Goal: Information Seeking & Learning: Learn about a topic

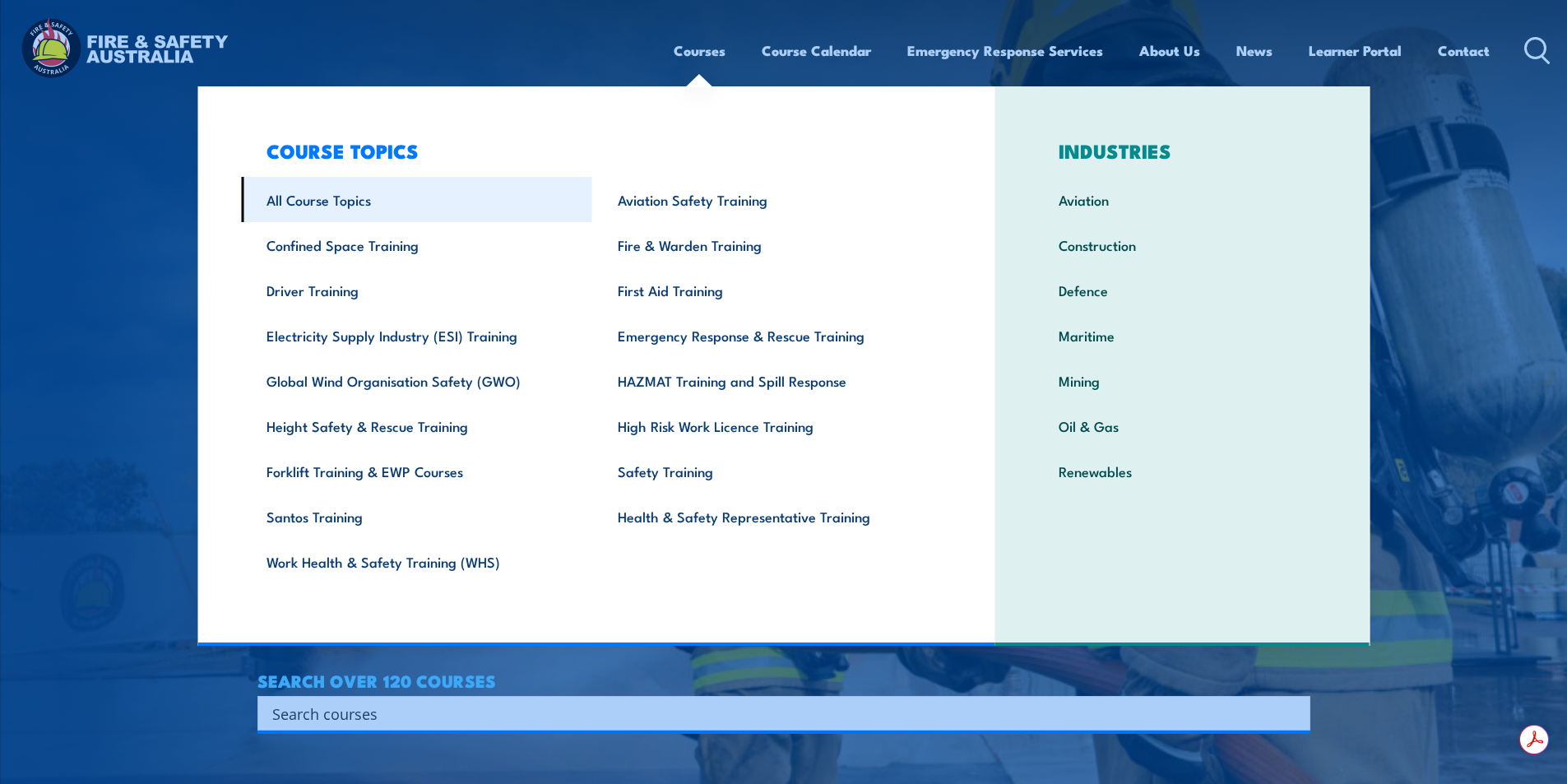
click at [453, 216] on link "All Course Topics" at bounding box center [417, 199] width 352 height 45
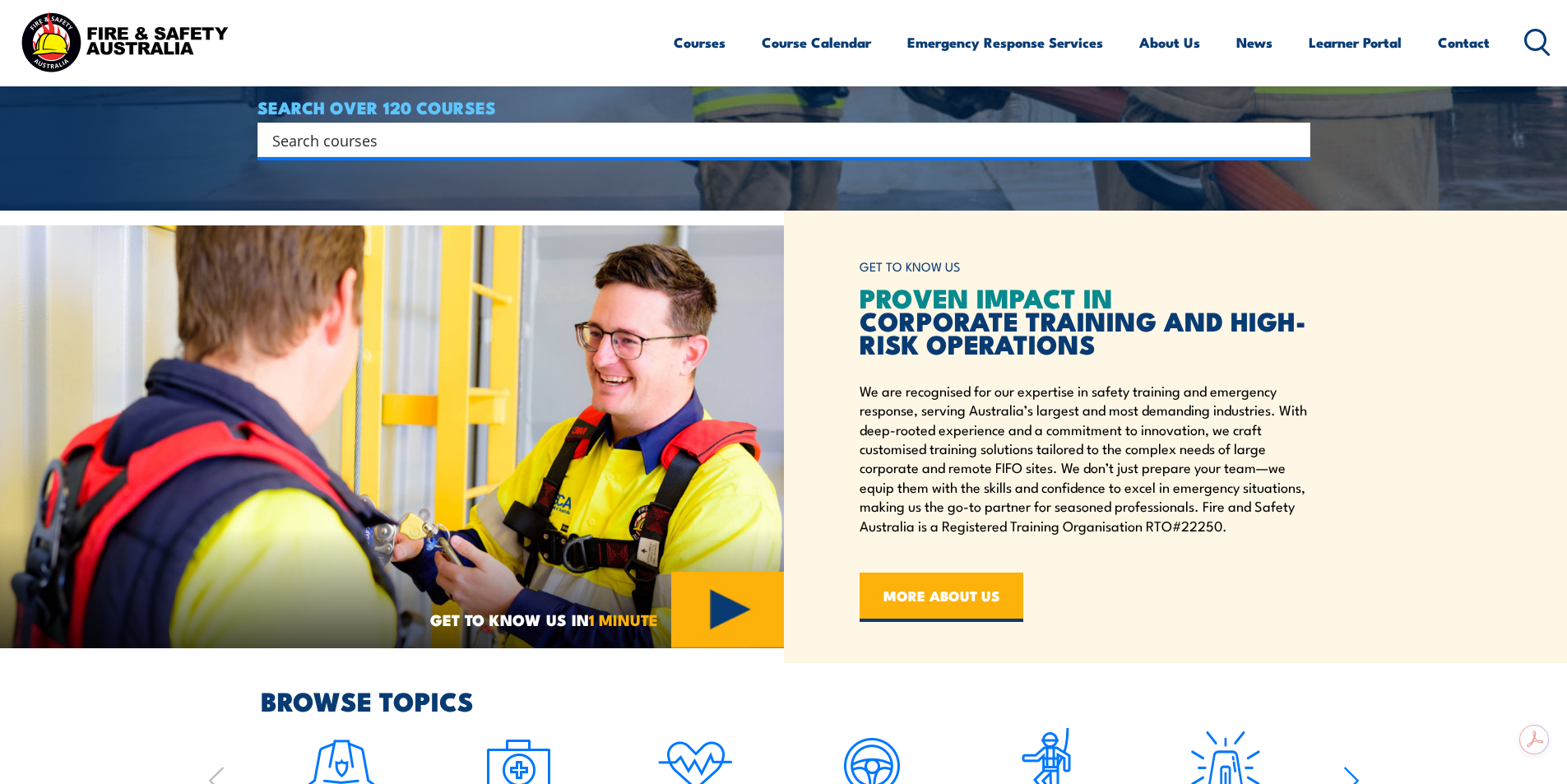
scroll to position [575, 0]
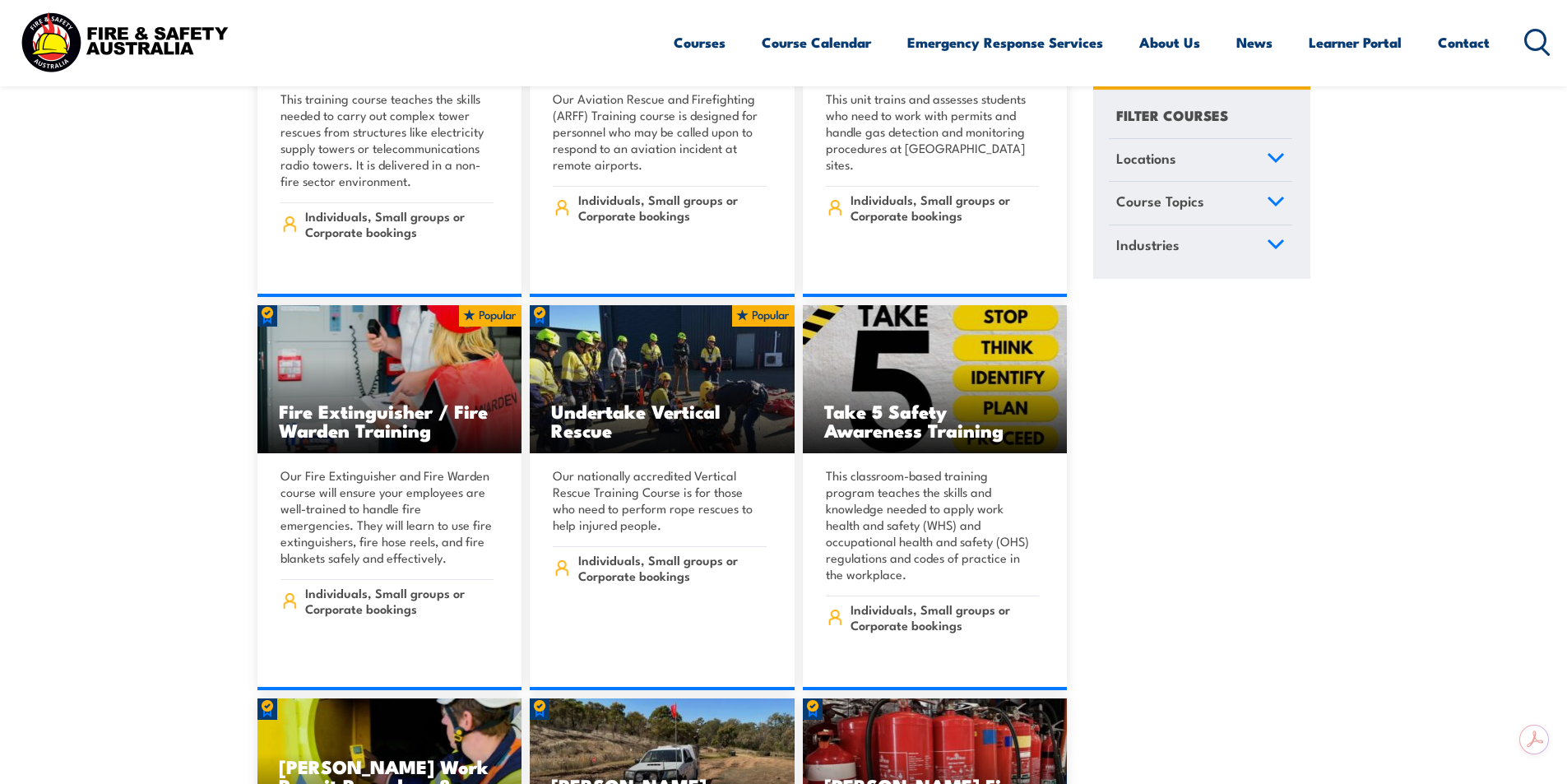
scroll to position [5674, 0]
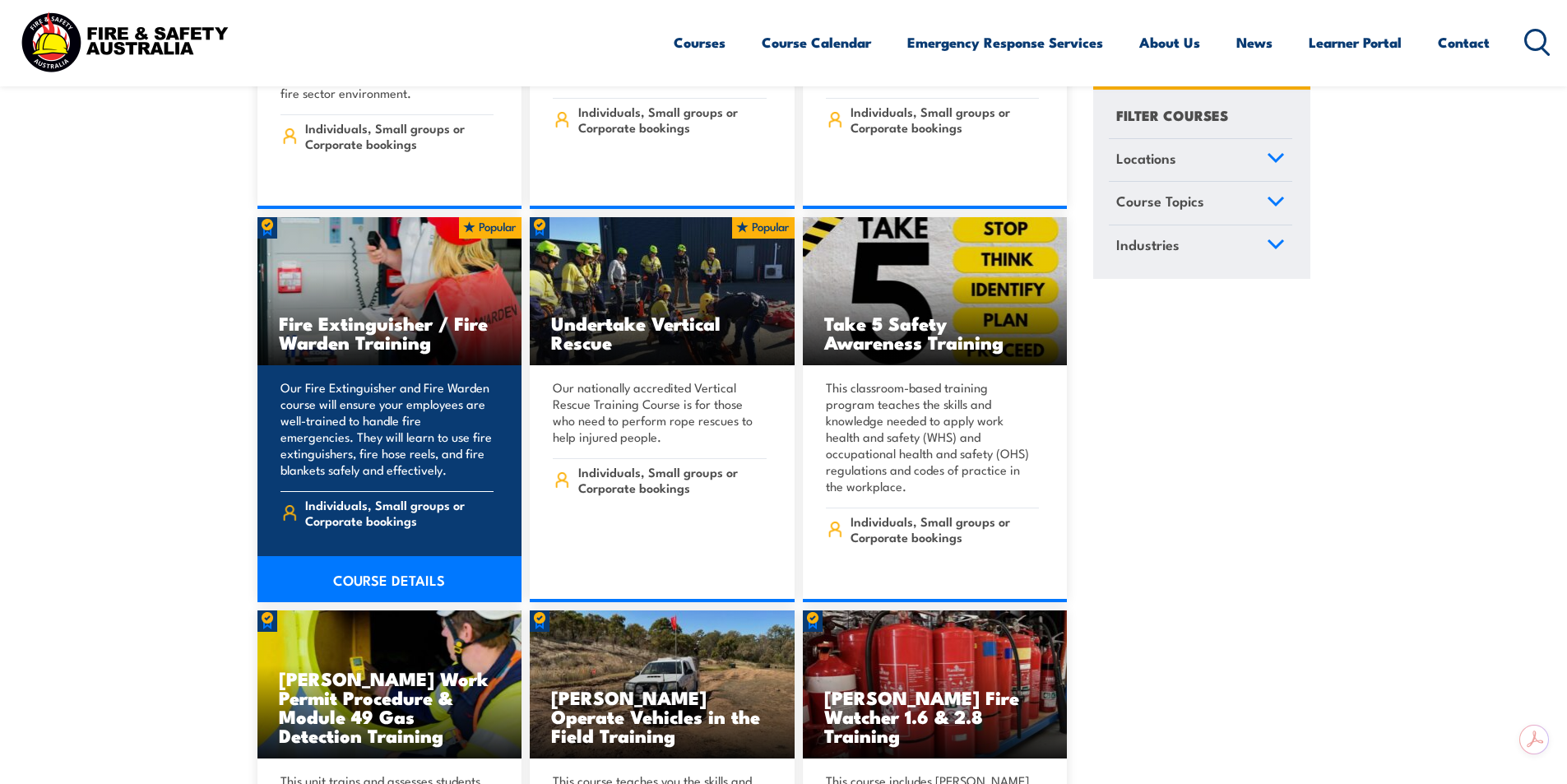
click at [379, 518] on div "Our Fire Extinguisher and Fire Warden course will ensure your employees are wel…" at bounding box center [390, 475] width 265 height 221
click at [371, 556] on link "COURSE DETAILS" at bounding box center [390, 579] width 265 height 46
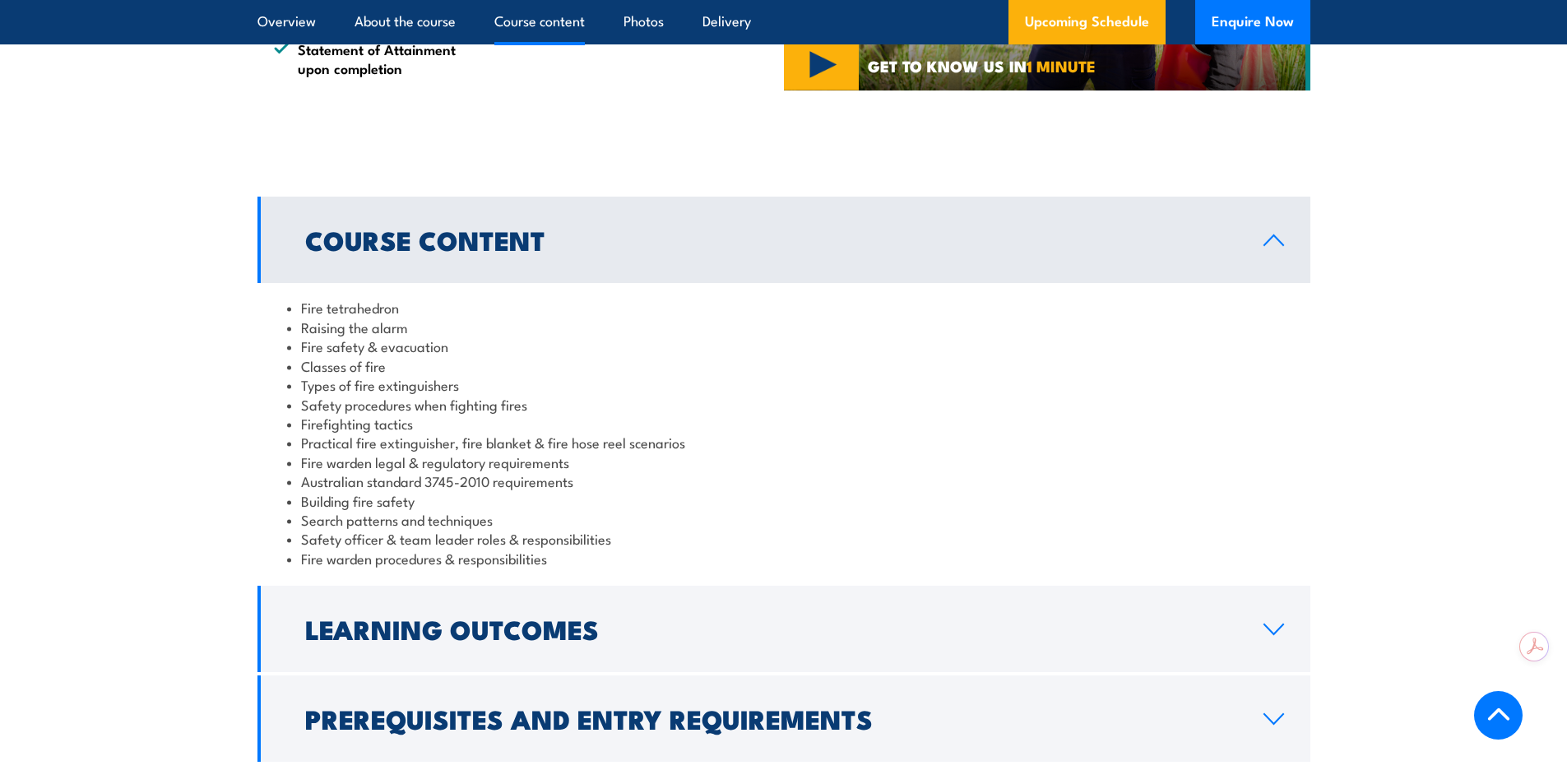
scroll to position [1398, 0]
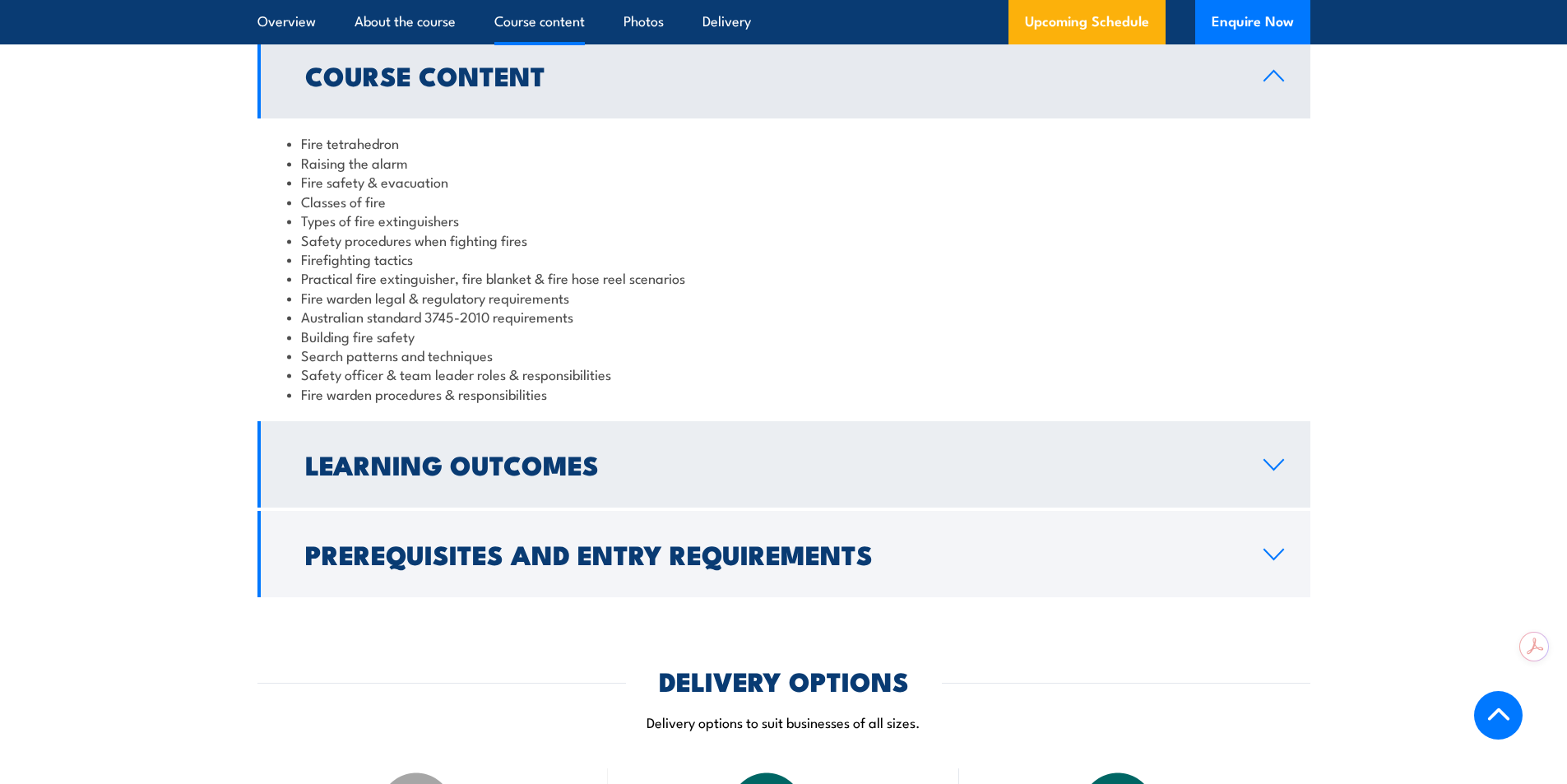
click at [476, 462] on h2 "Learning Outcomes" at bounding box center [771, 463] width 932 height 23
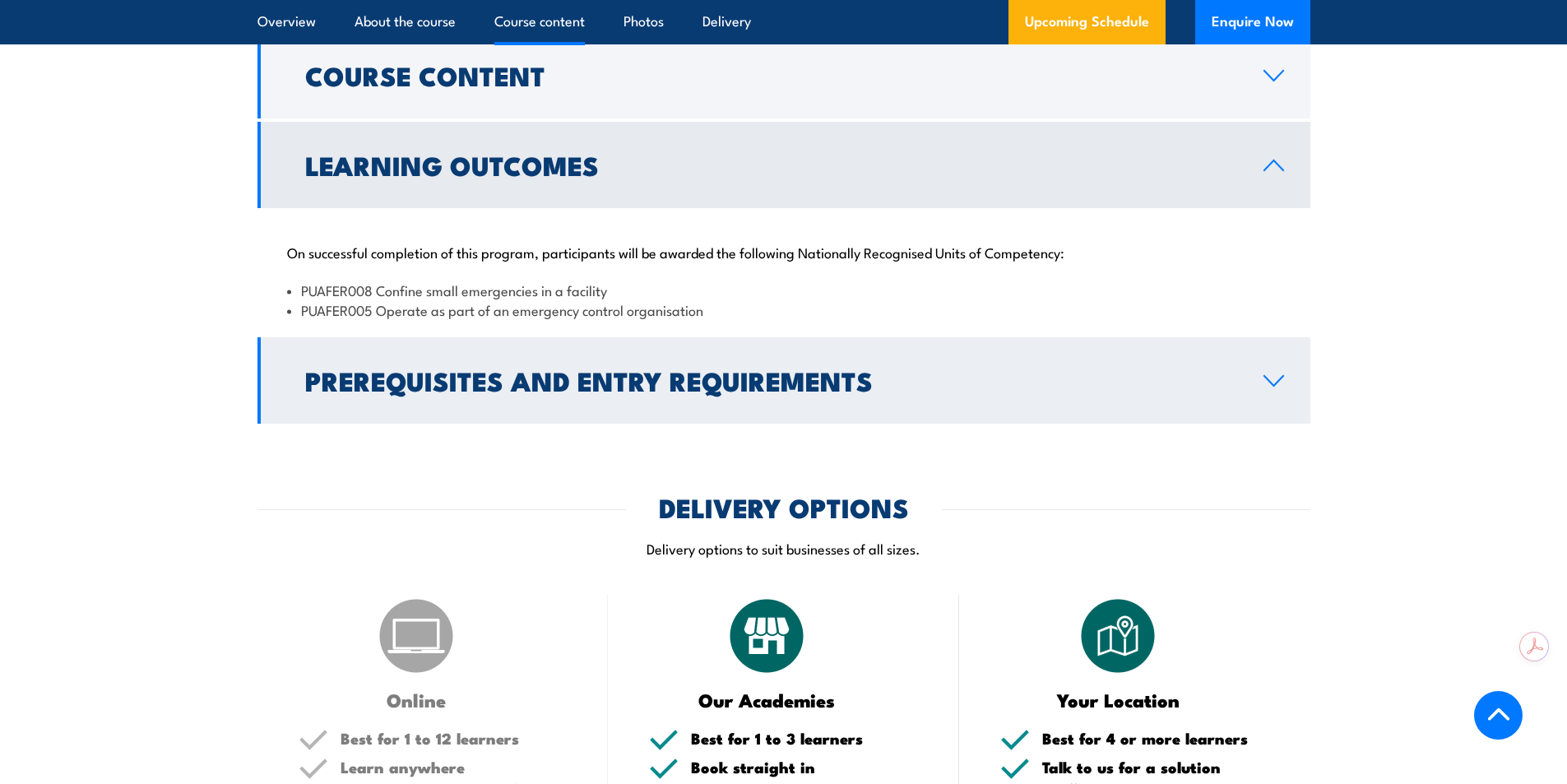
click at [466, 386] on h2 "Prerequisites and Entry Requirements" at bounding box center [771, 380] width 932 height 23
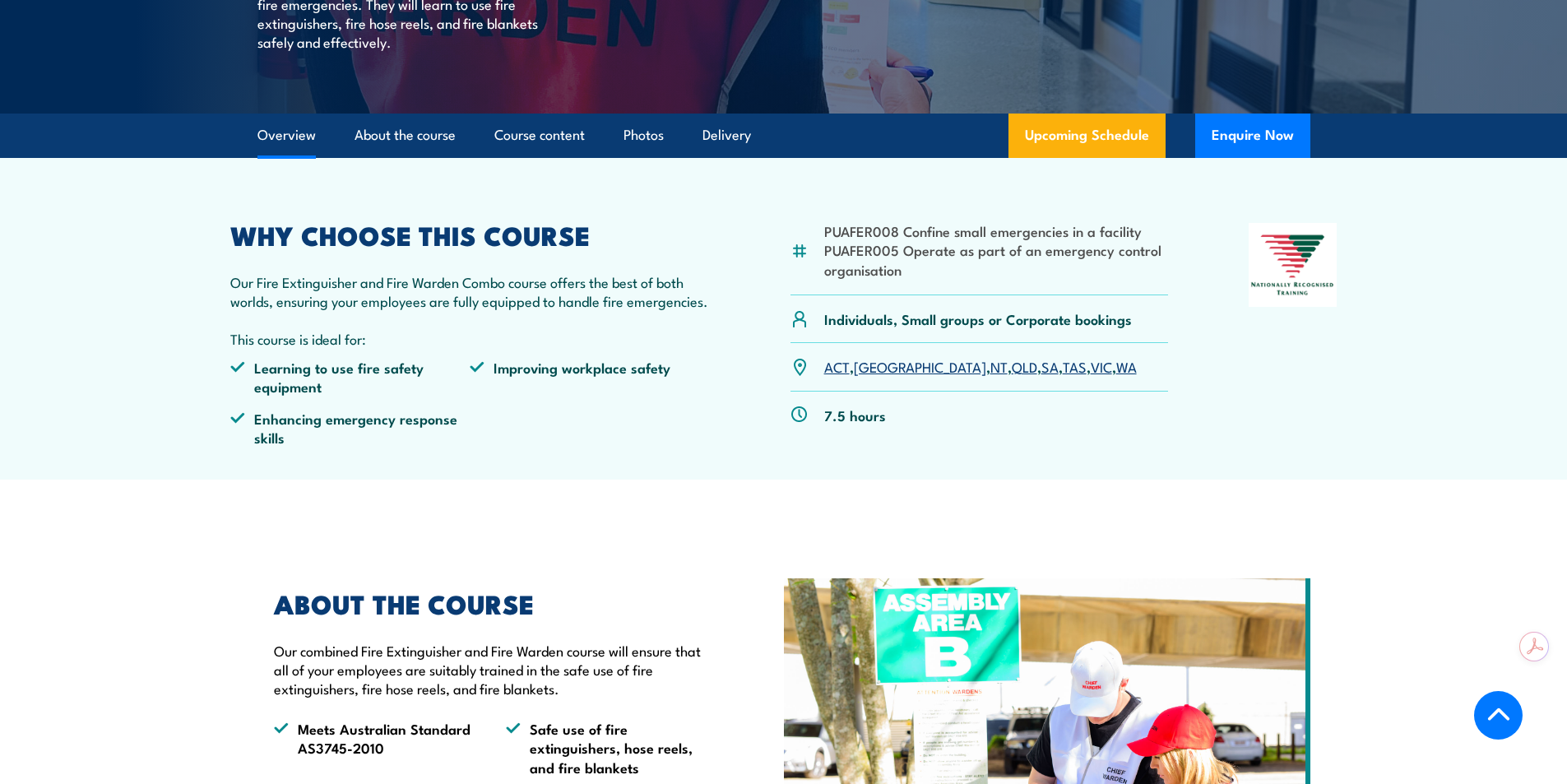
scroll to position [411, 0]
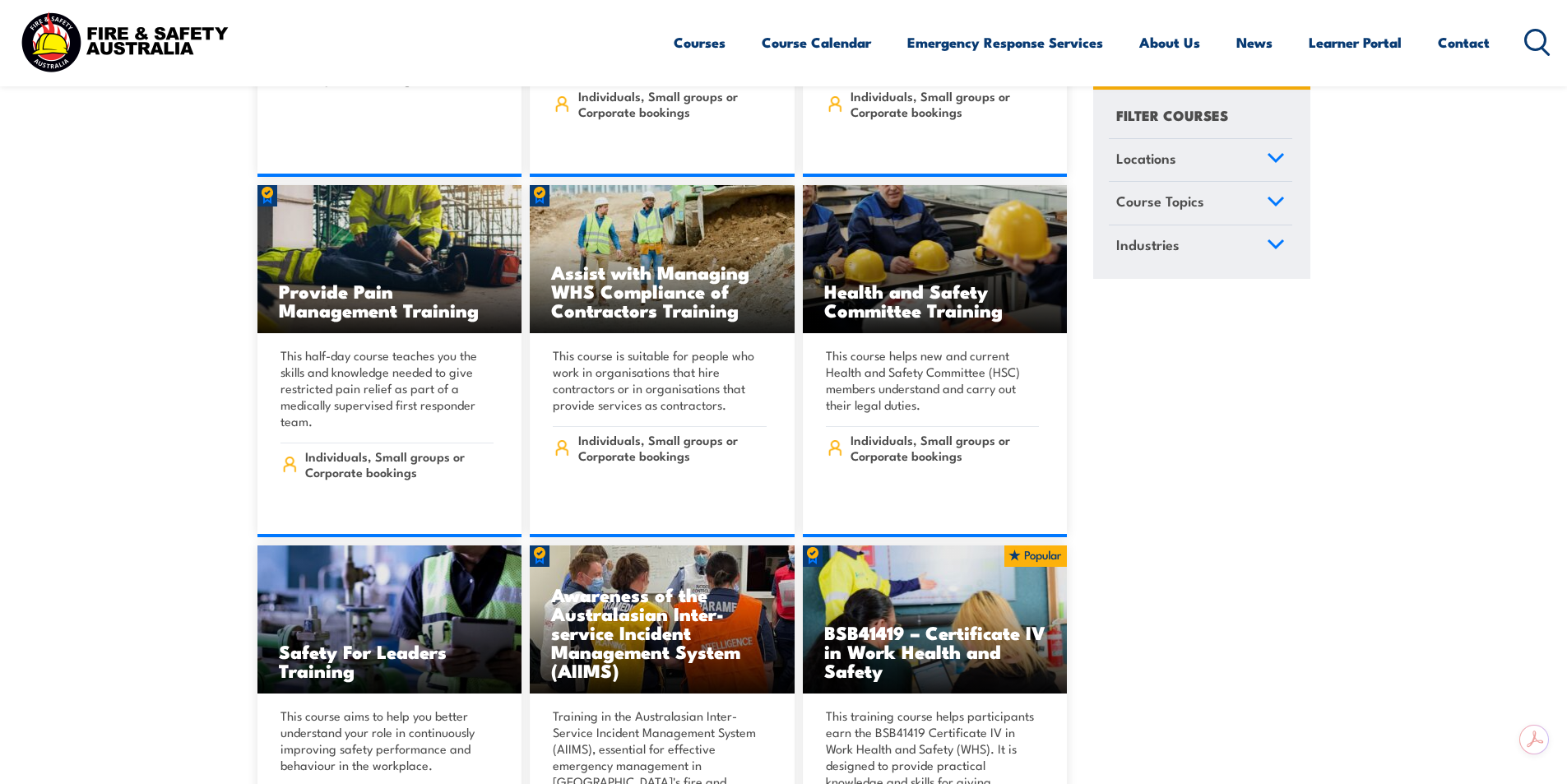
scroll to position [9621, 0]
